Goal: Use online tool/utility: Utilize a website feature to perform a specific function

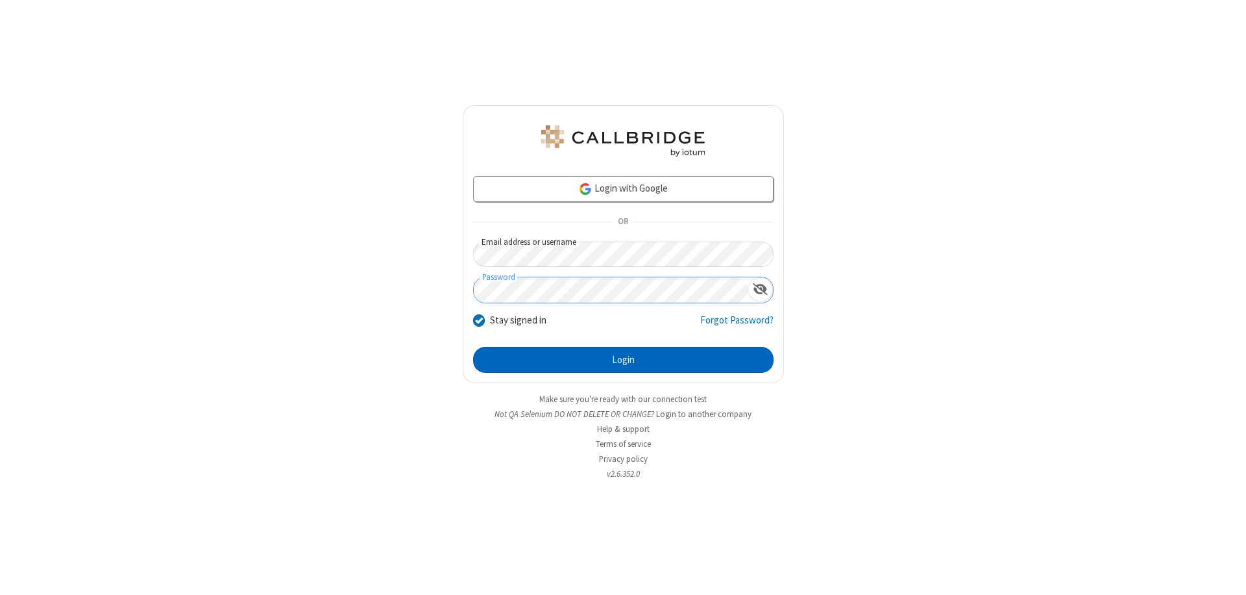
click at [623, 360] on button "Login" at bounding box center [623, 360] width 301 height 26
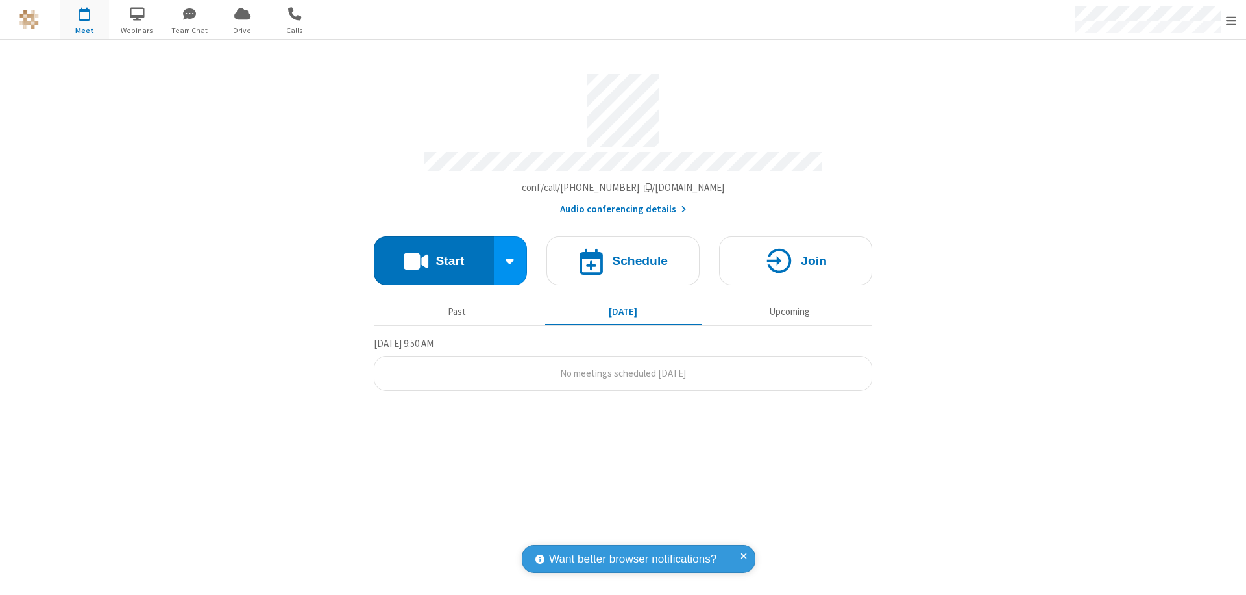
click at [434, 254] on button "Start" at bounding box center [434, 260] width 120 height 49
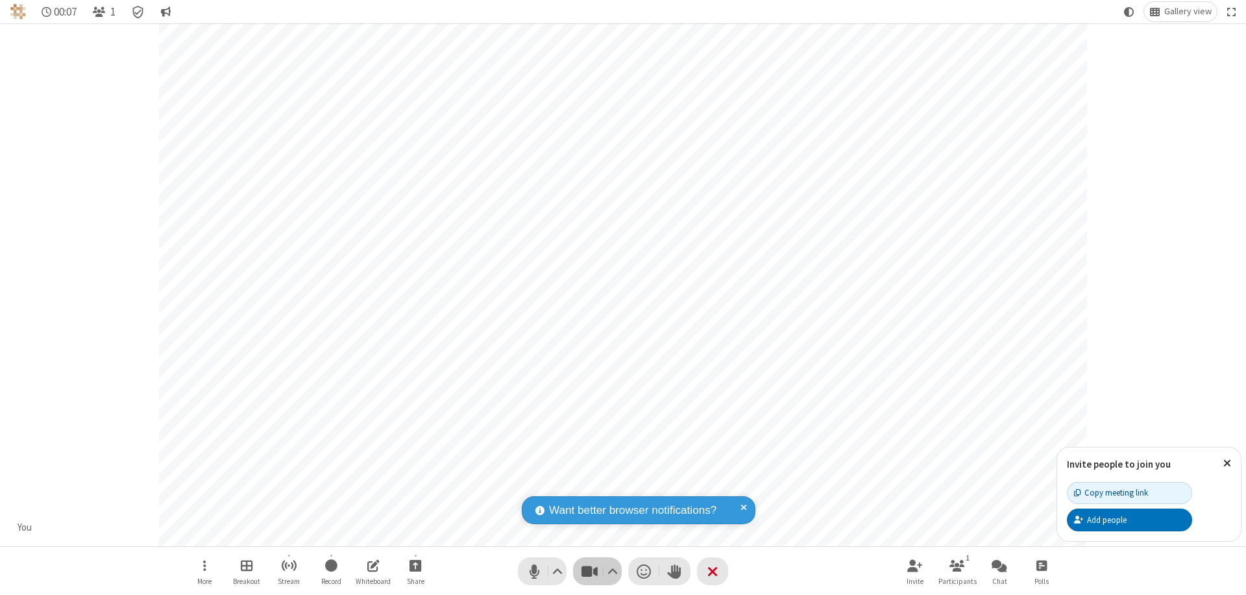
click at [589, 570] on span "Stop video (⌘+Shift+V)" at bounding box center [589, 570] width 19 height 19
click at [589, 570] on span "Start video (⌘+Shift+V)" at bounding box center [589, 570] width 19 height 19
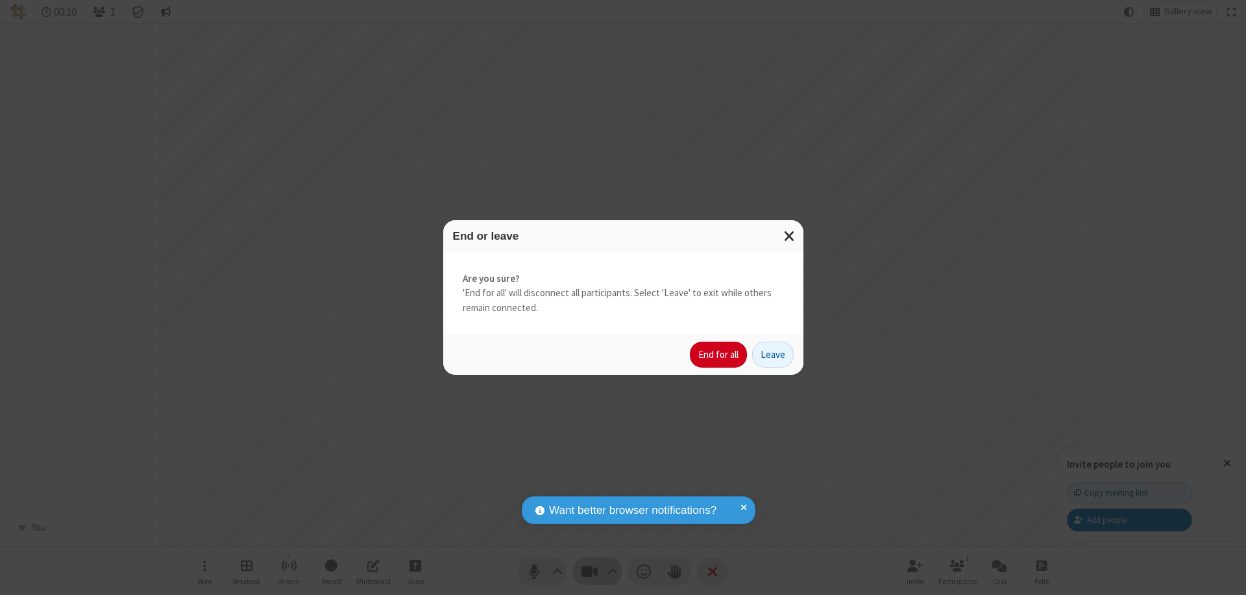
click at [719, 354] on button "End for all" at bounding box center [718, 354] width 57 height 26
